Goal: Task Accomplishment & Management: Manage account settings

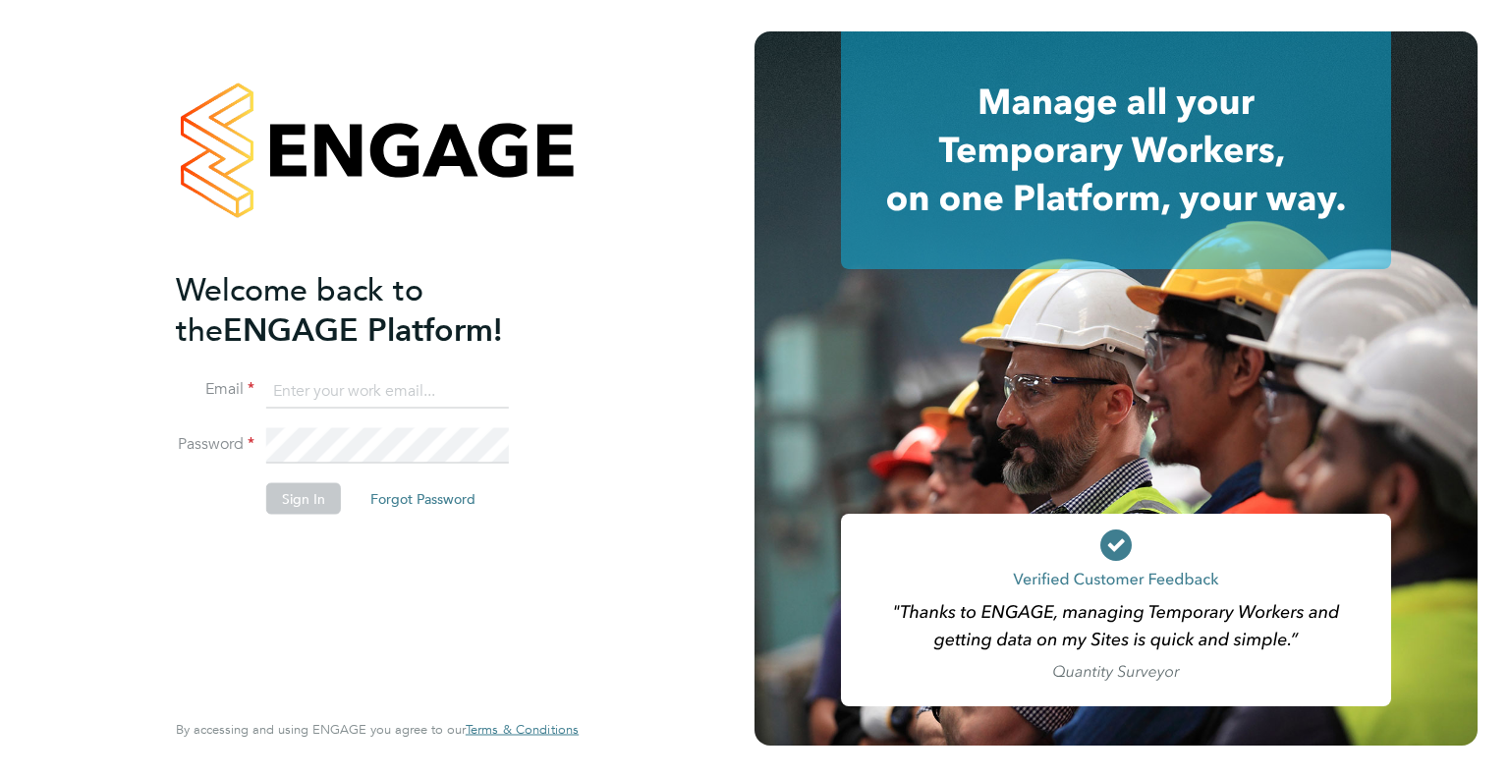
click at [337, 379] on input at bounding box center [387, 390] width 243 height 35
type input "Darren.hartman@regensolutions.co.uk"
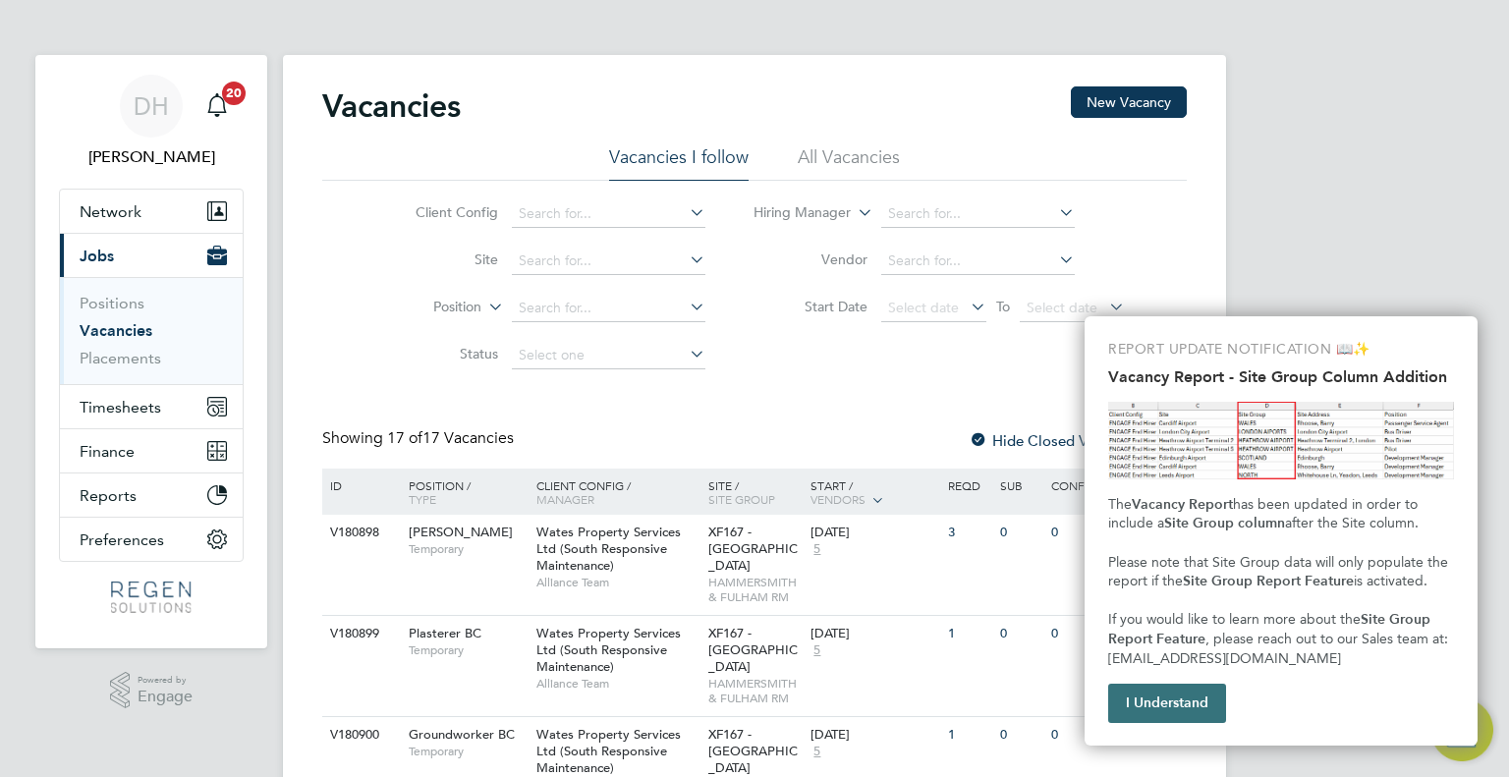
click at [1195, 703] on button "I Understand" at bounding box center [1167, 703] width 118 height 39
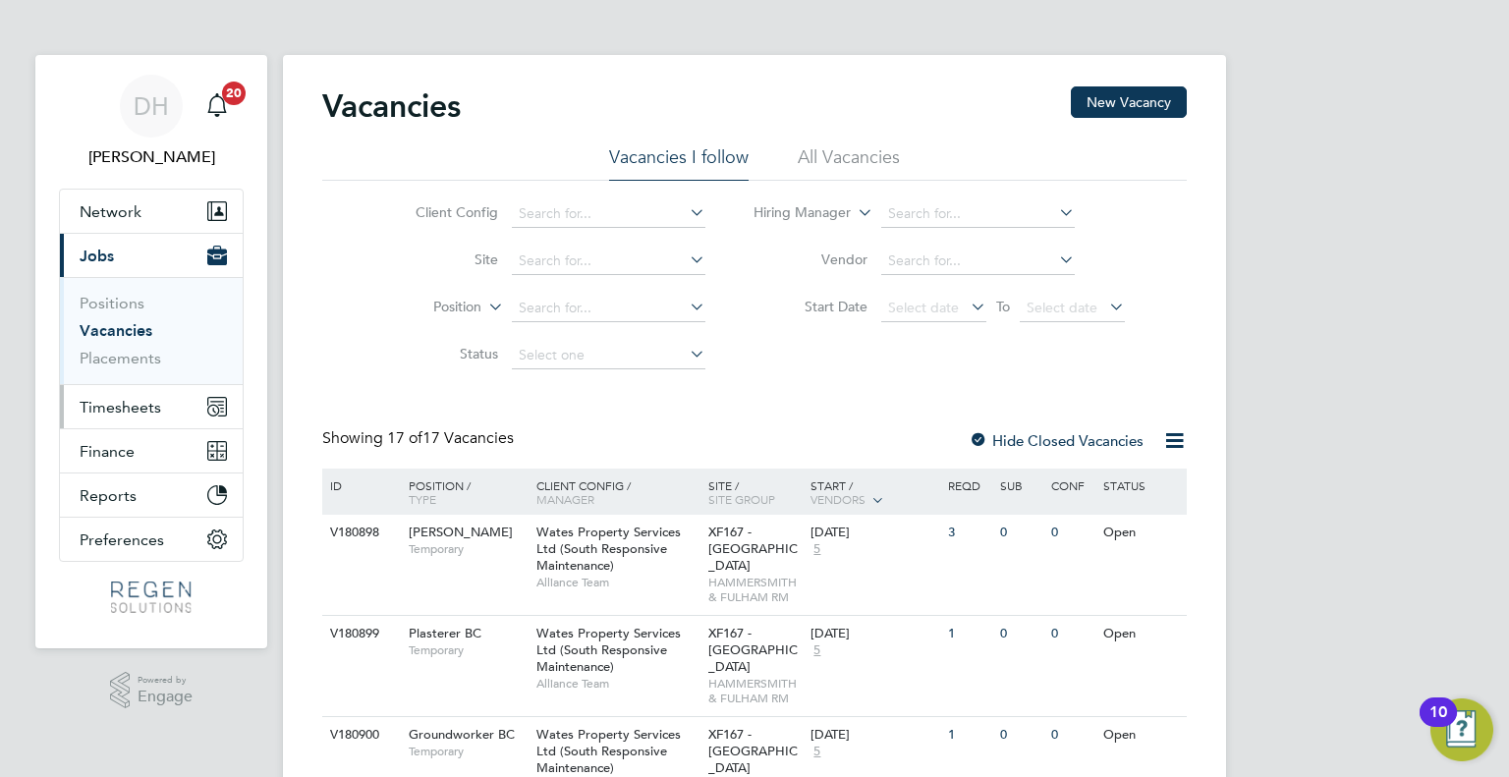
click at [113, 419] on button "Timesheets" at bounding box center [151, 406] width 183 height 43
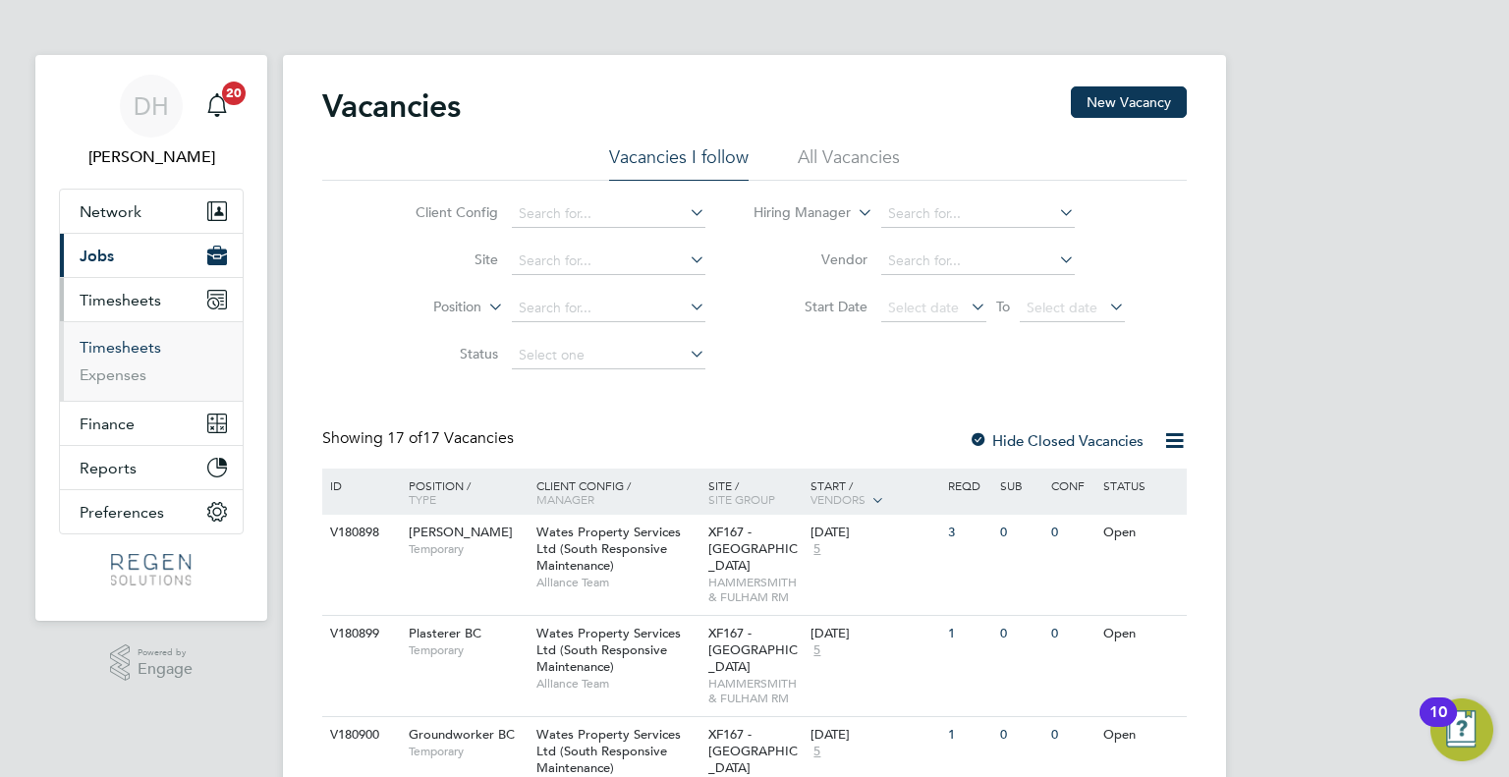
click at [83, 338] on link "Timesheets" at bounding box center [121, 347] width 82 height 19
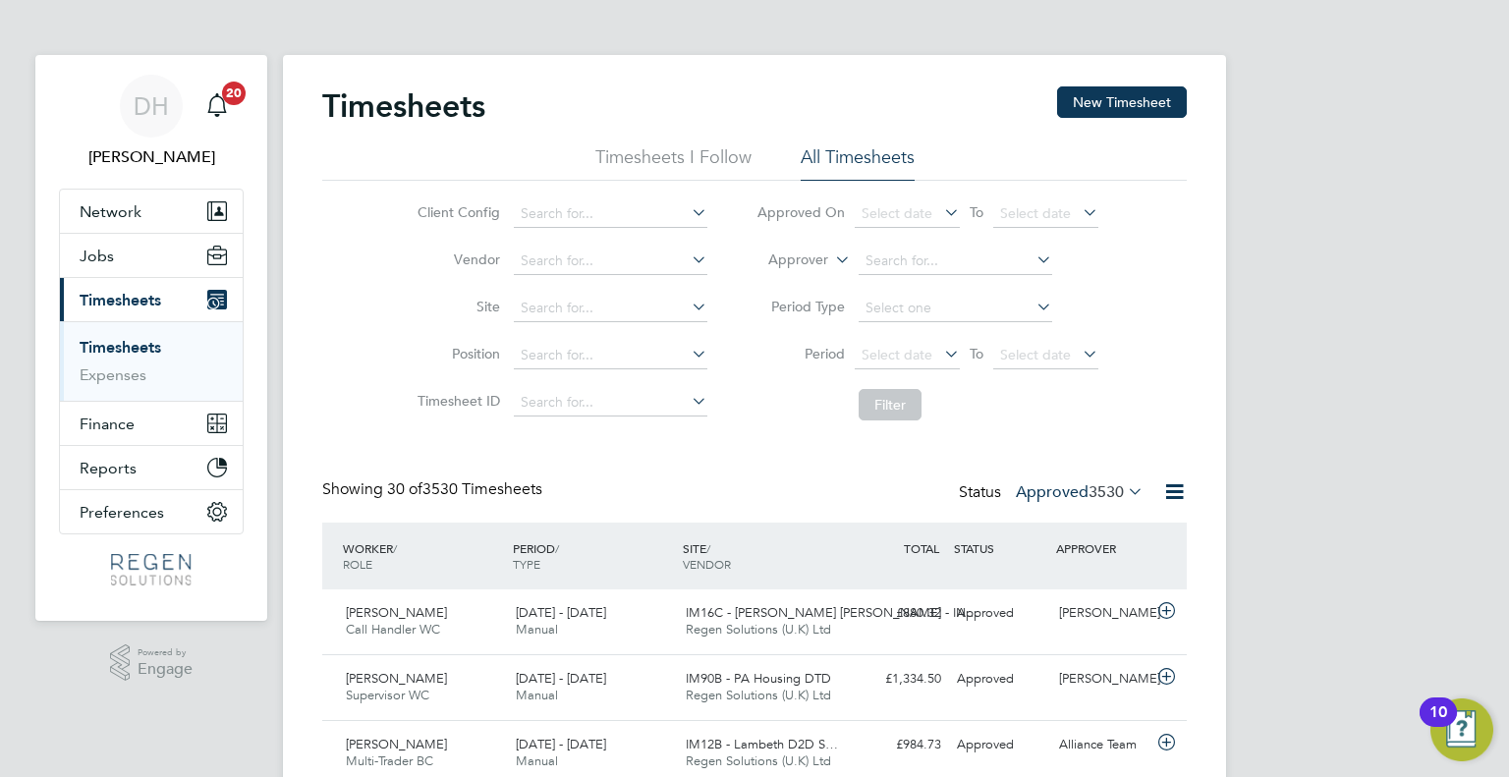
click at [1104, 479] on div "Status Approved 3530" at bounding box center [1053, 493] width 189 height 28
click at [1088, 488] on span "3530" at bounding box center [1105, 492] width 35 height 20
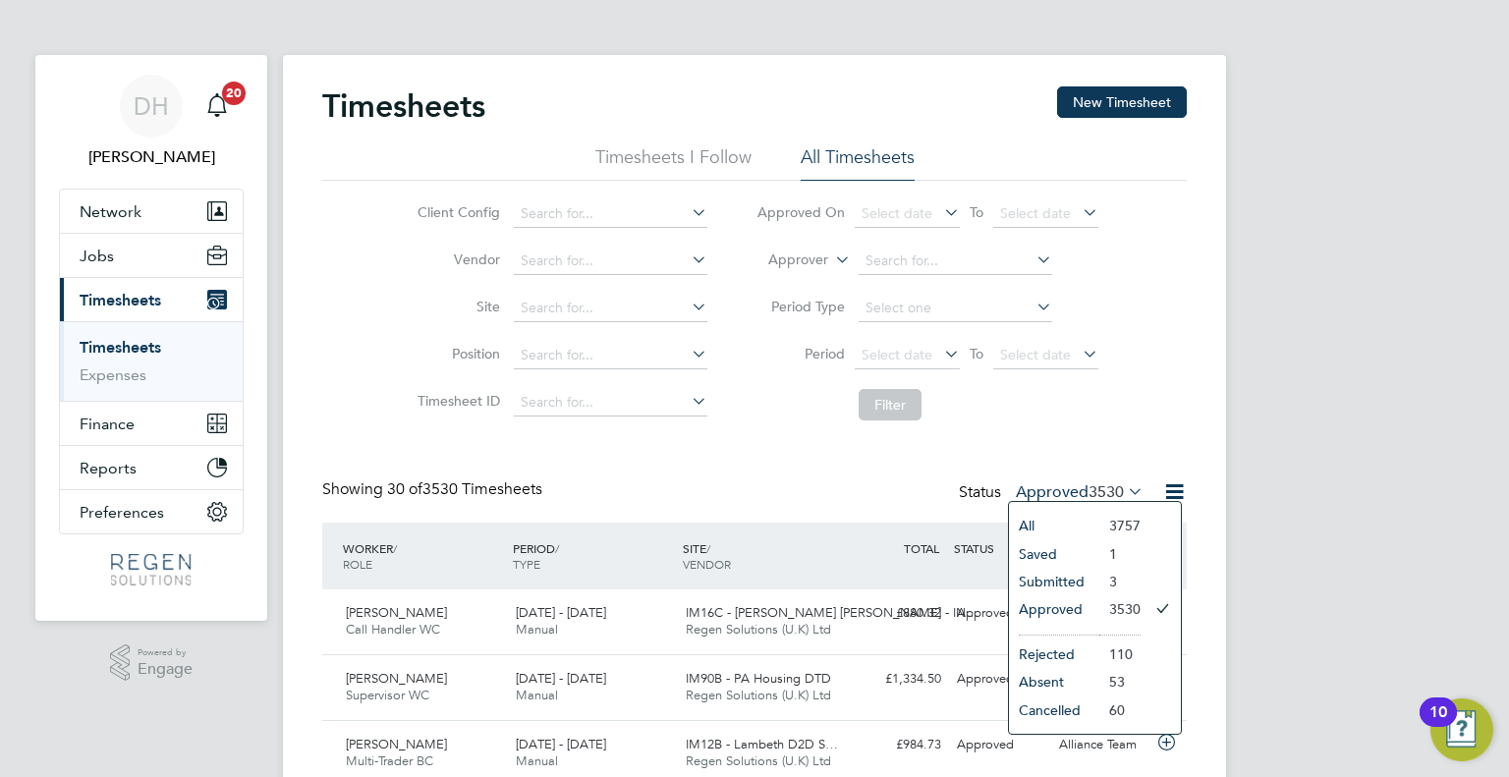
click at [1069, 582] on li "Submitted" at bounding box center [1054, 582] width 90 height 28
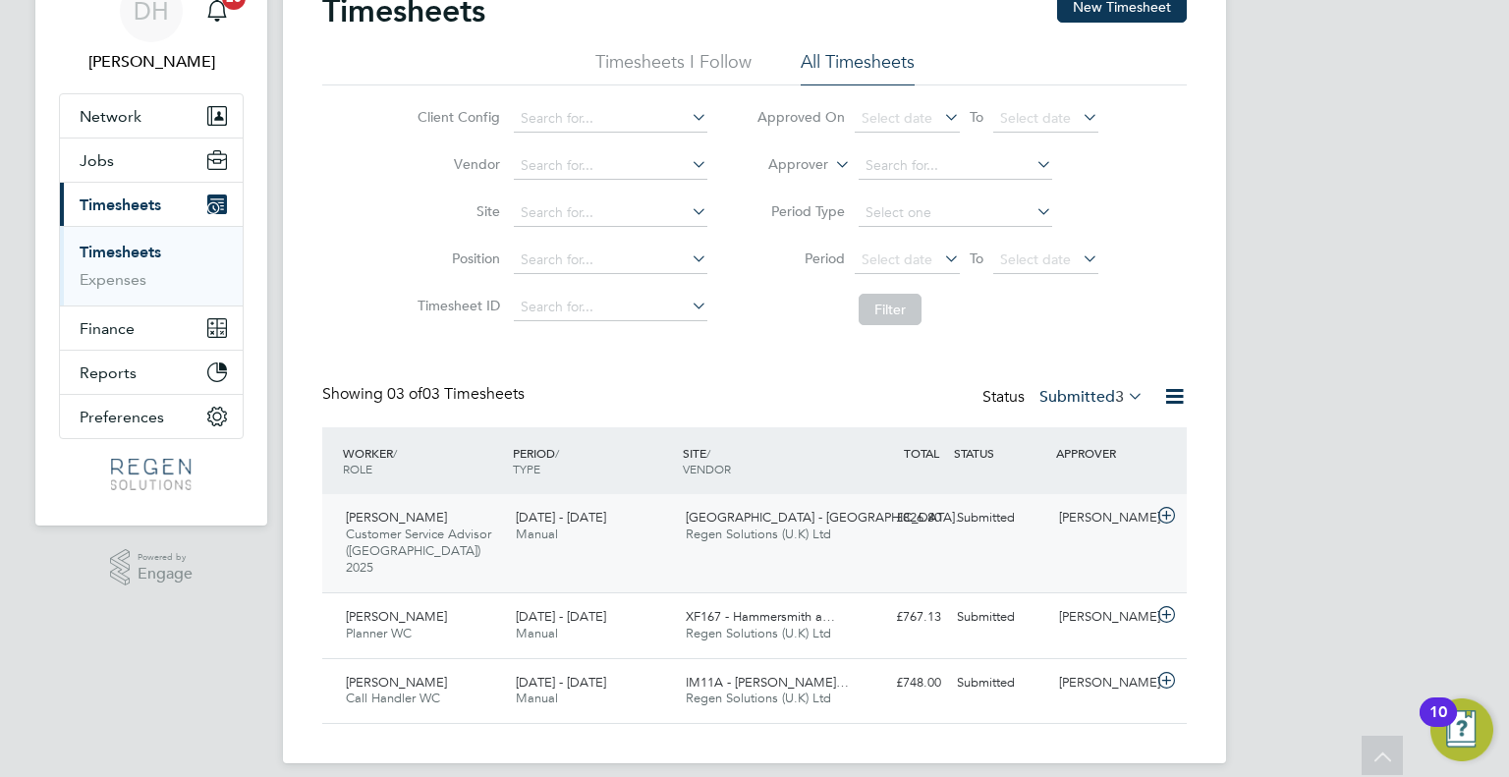
click at [722, 518] on span "[GEOGRAPHIC_DATA] - [GEOGRAPHIC_DATA]…" at bounding box center [827, 517] width 282 height 17
